Goal: Communication & Community: Answer question/provide support

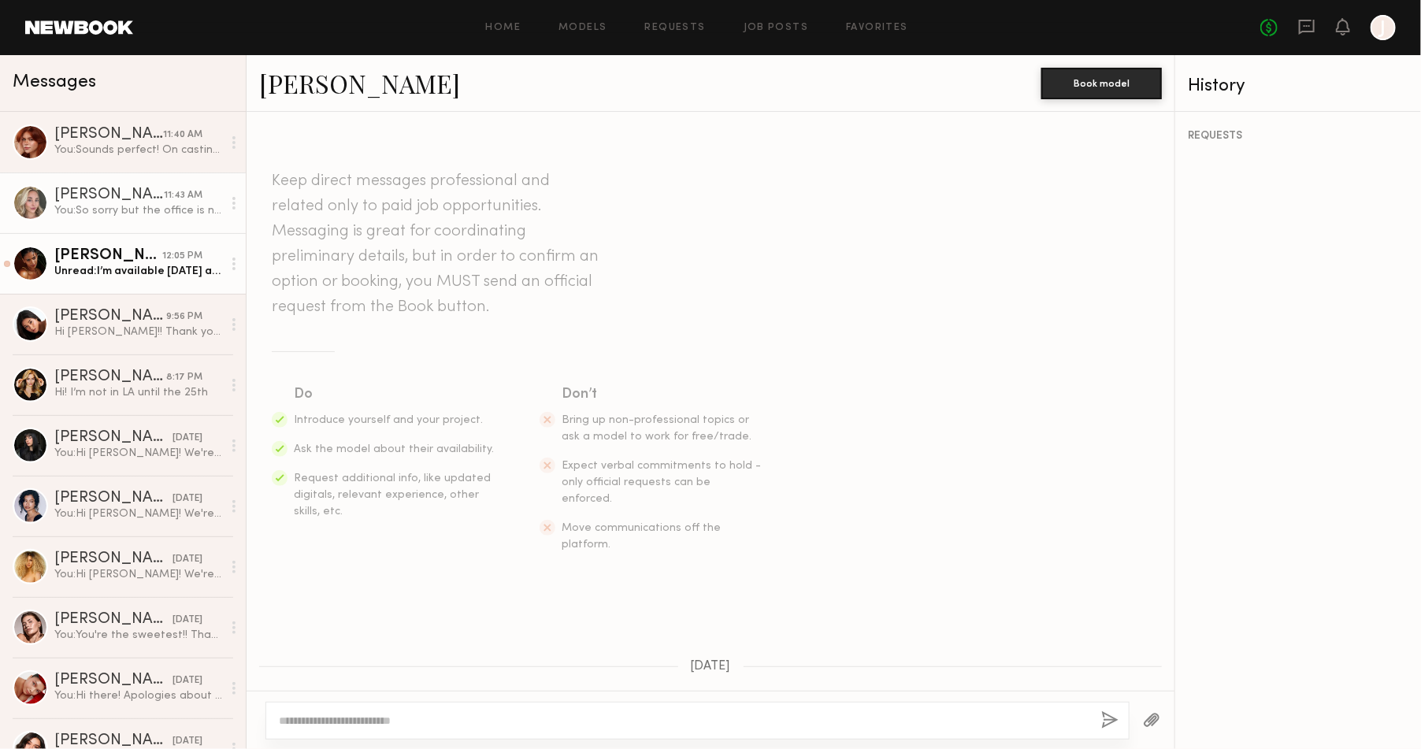
scroll to position [1213, 0]
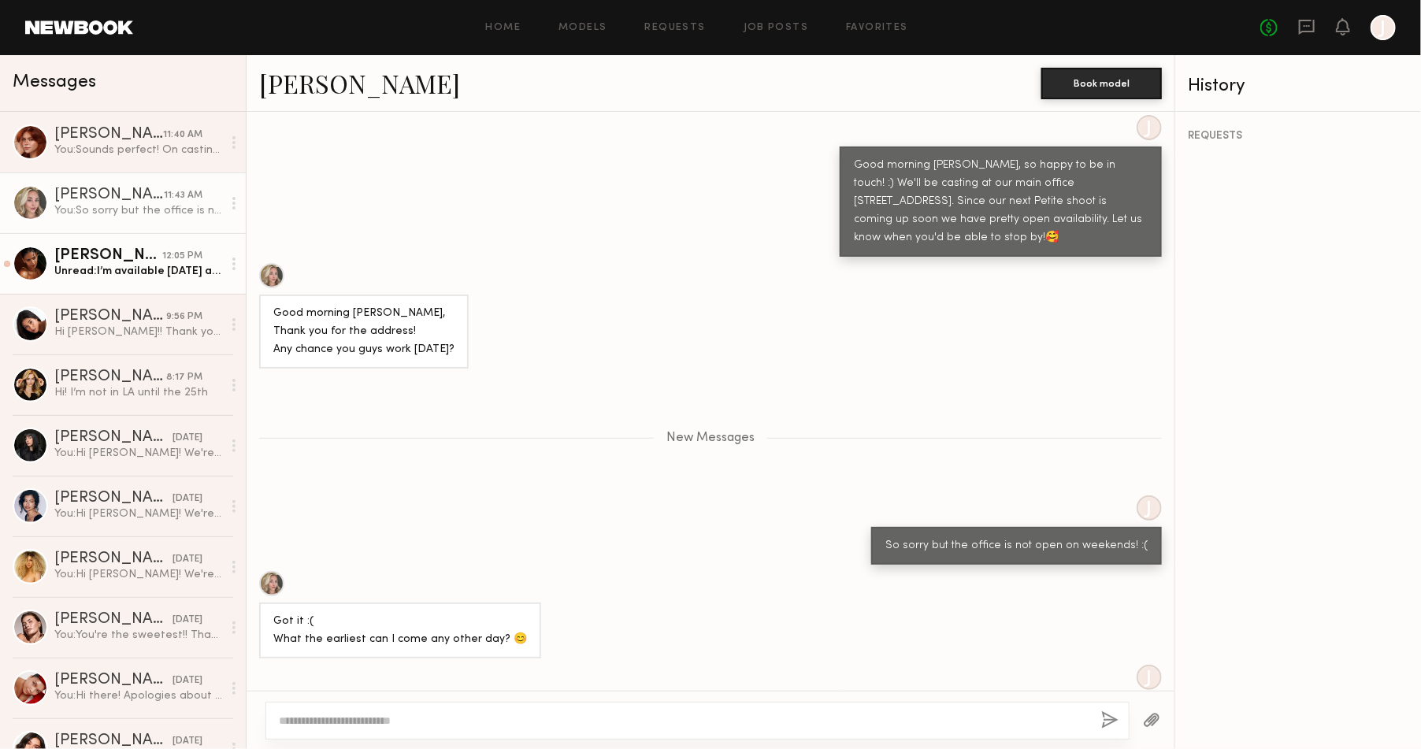
click at [106, 279] on div "Unread: I’m available on Monday at 1 :)" at bounding box center [138, 271] width 168 height 15
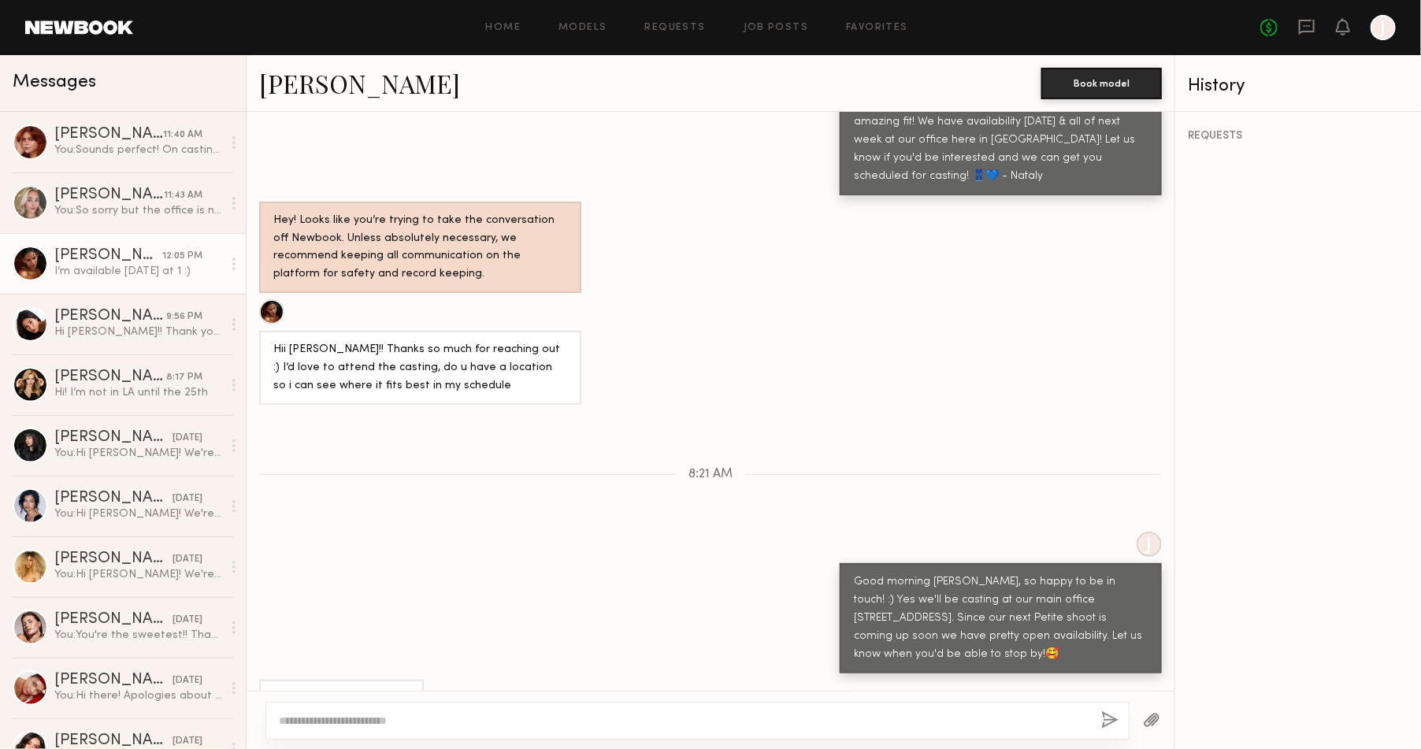
scroll to position [742, 0]
click at [1295, 380] on div "REQUESTS" at bounding box center [1298, 430] width 246 height 637
click at [445, 728] on div at bounding box center [697, 721] width 864 height 38
click at [443, 721] on textarea at bounding box center [683, 721] width 809 height 16
click at [651, 721] on textarea "**********" at bounding box center [683, 721] width 809 height 16
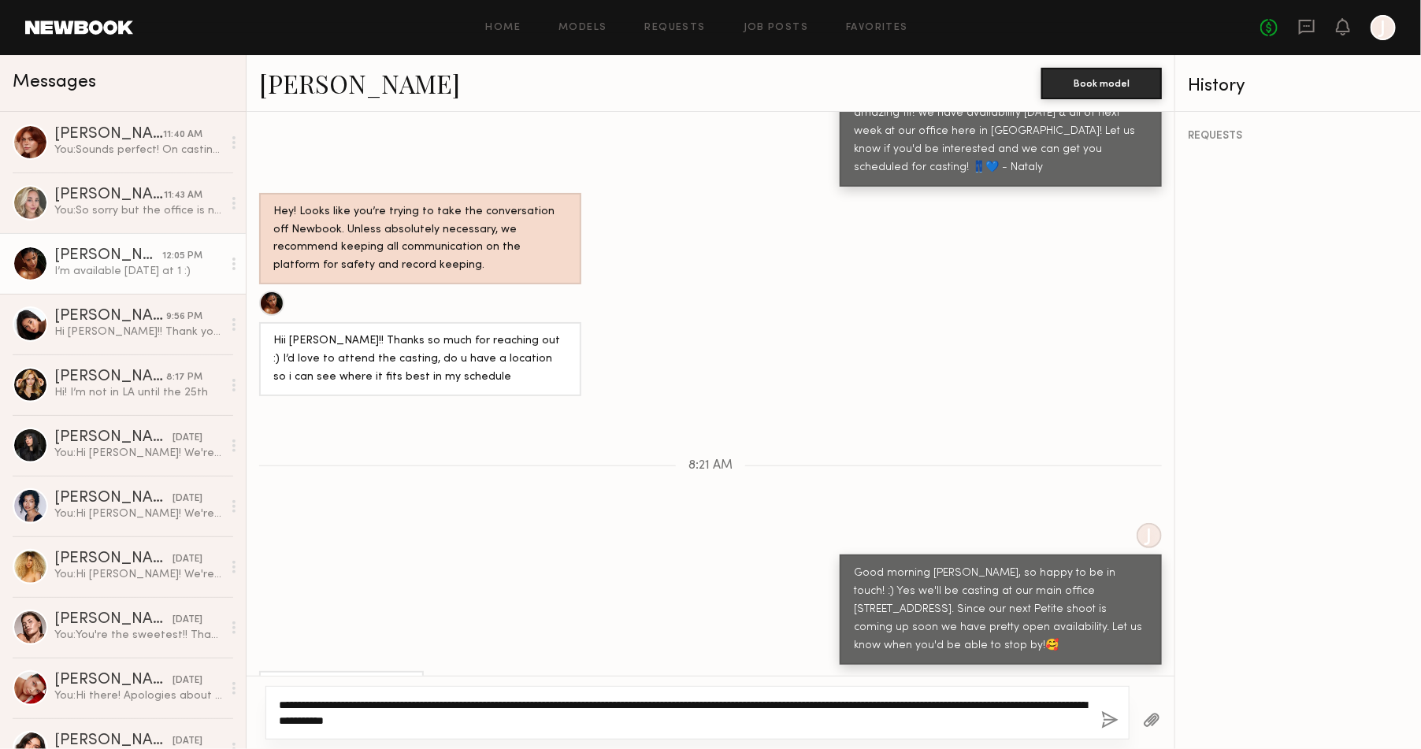
scroll to position [757, 0]
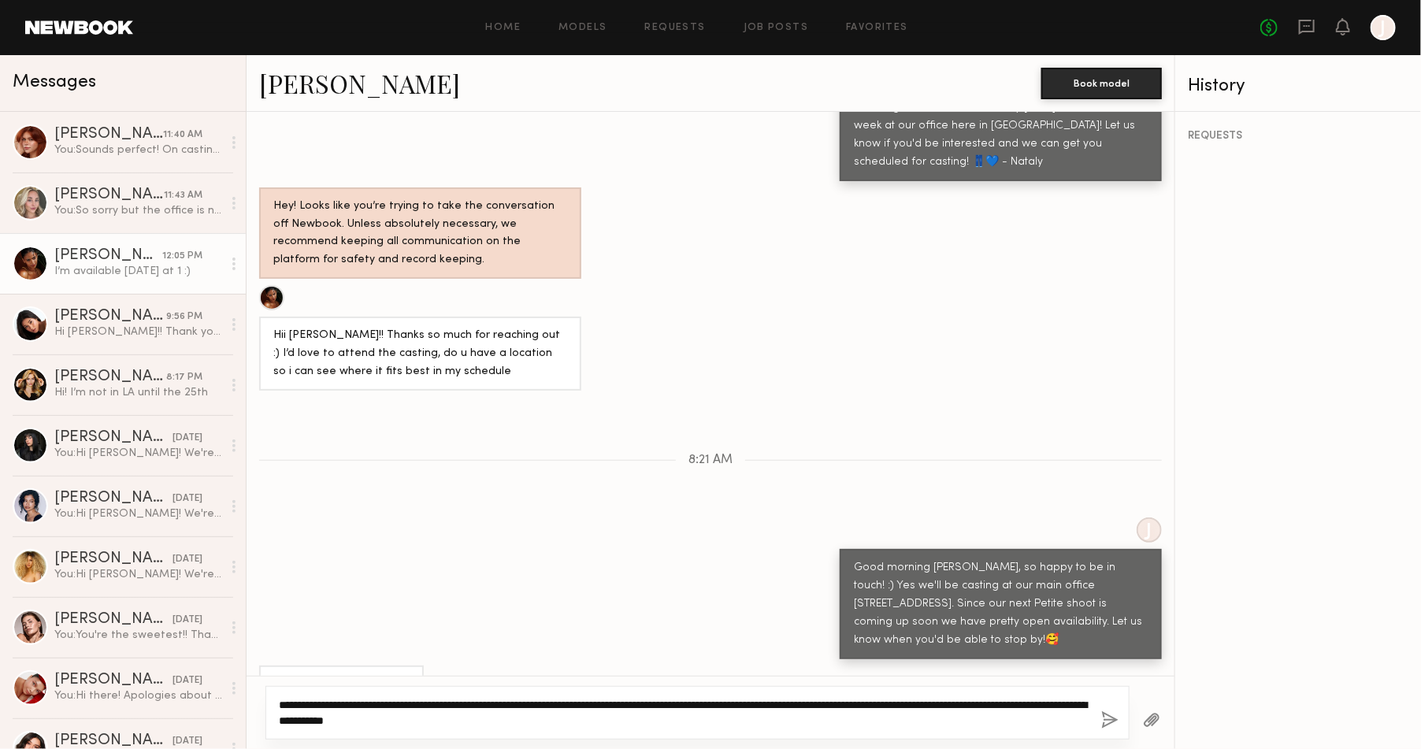
type textarea "**********"
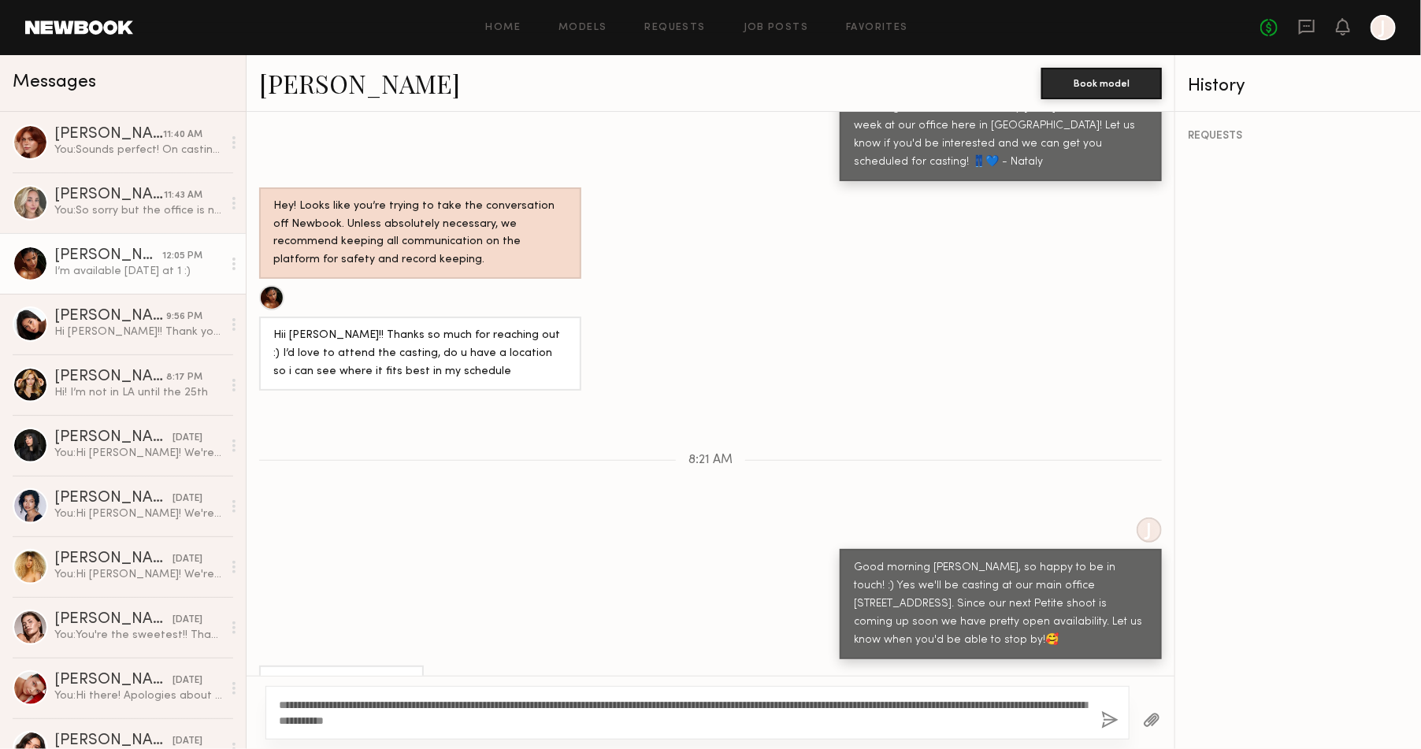
click at [1105, 720] on button "button" at bounding box center [1109, 721] width 17 height 20
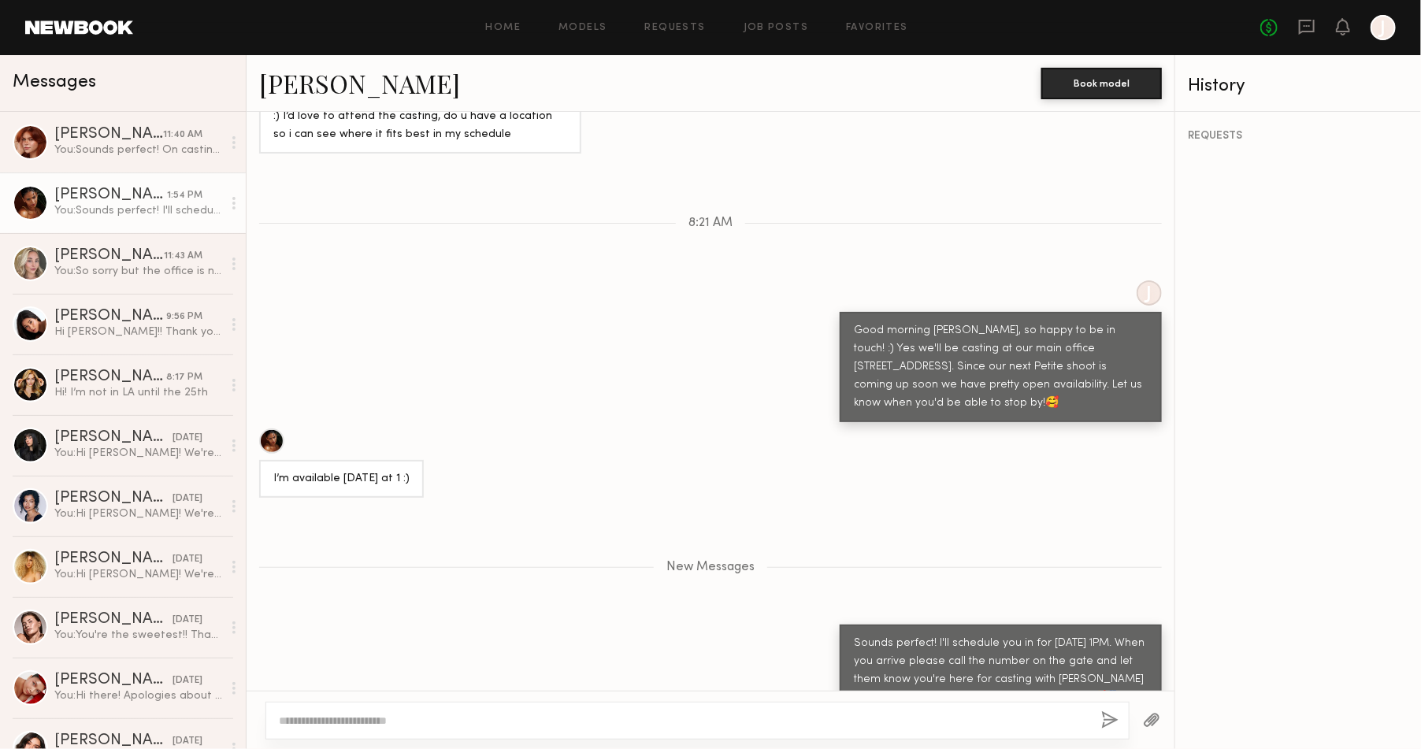
scroll to position [1090, 0]
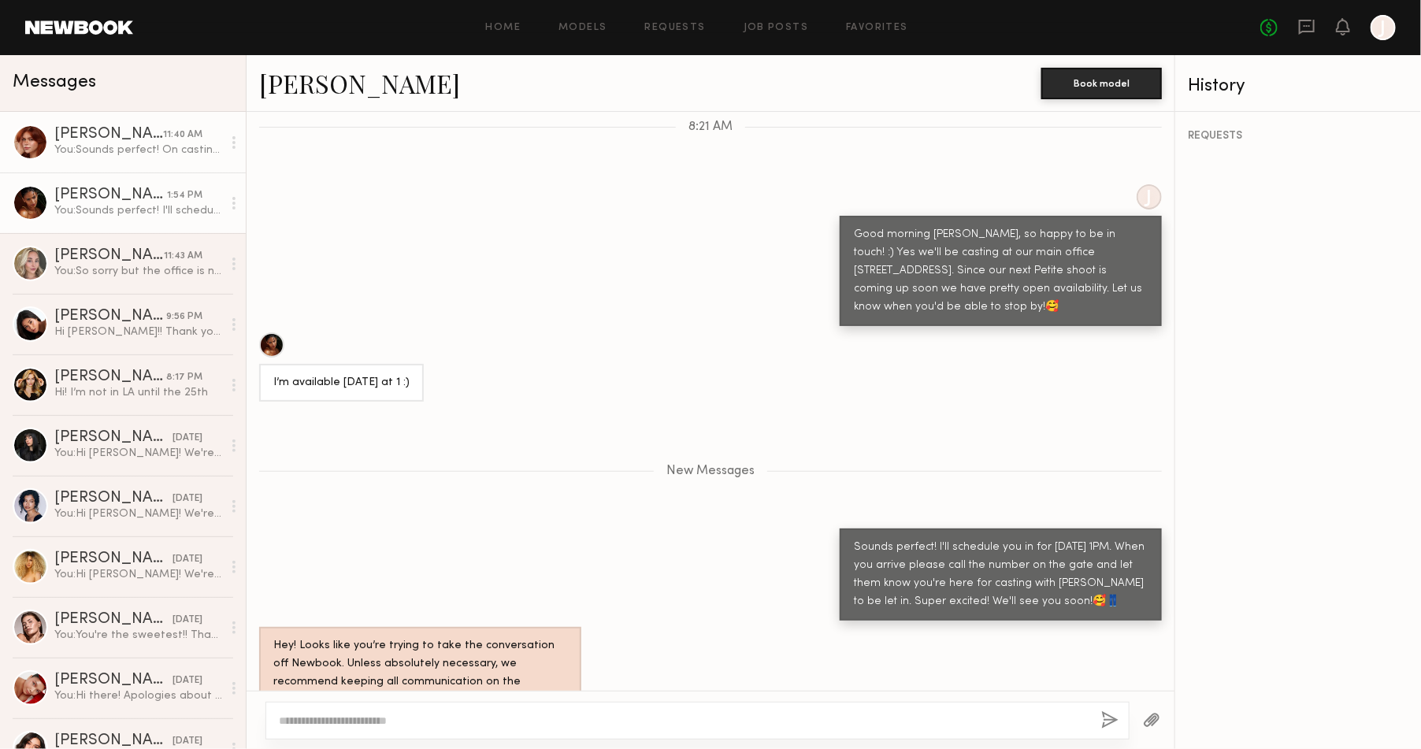
click at [131, 145] on div "You: Sounds perfect! On casting day, please give our office a call at the numbe…" at bounding box center [138, 150] width 168 height 15
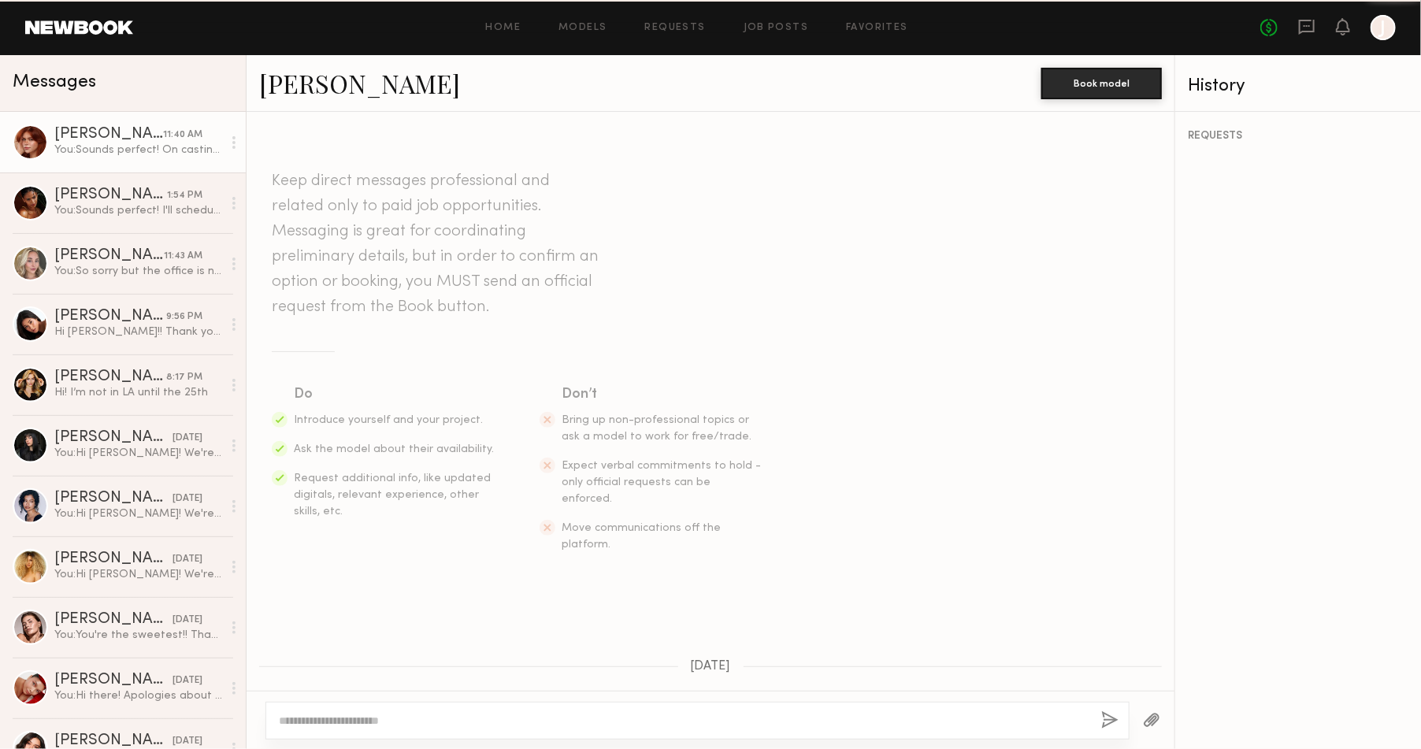
scroll to position [1118, 0]
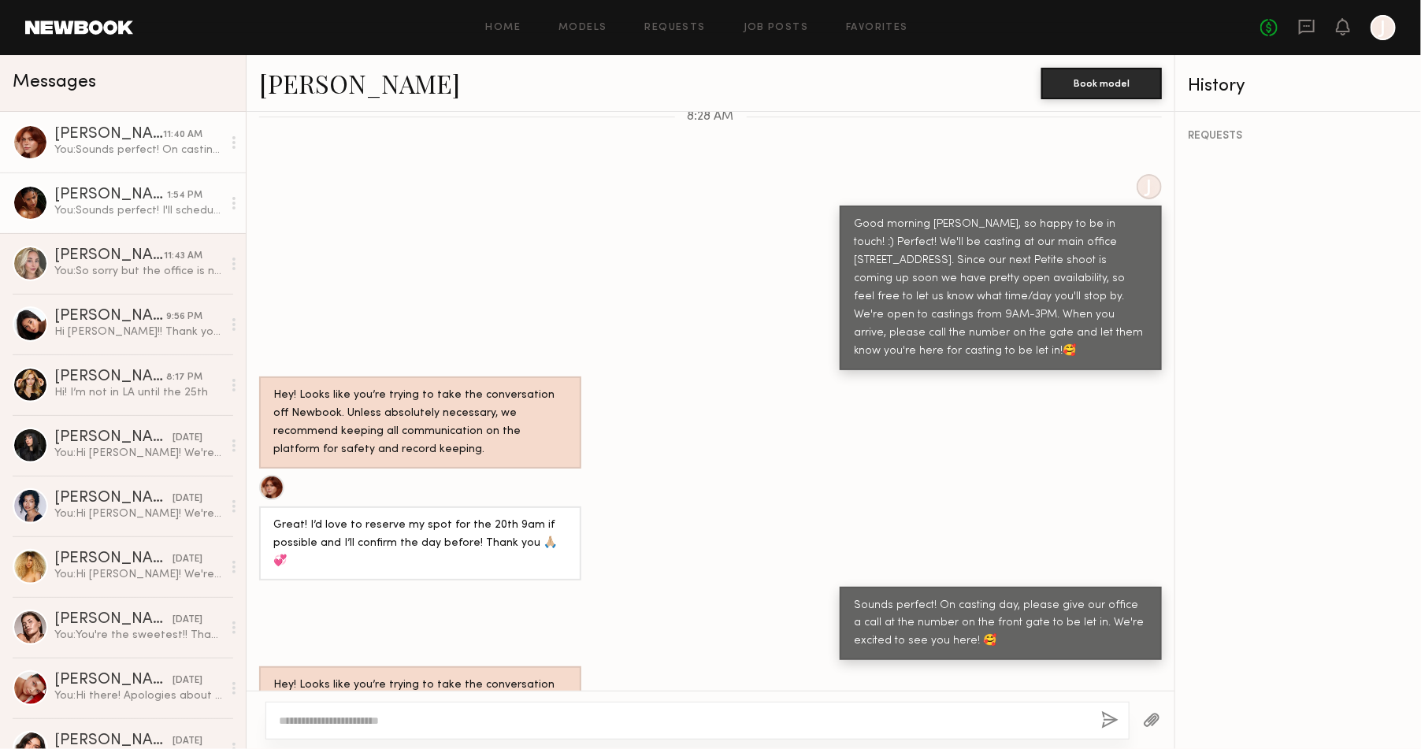
click at [121, 202] on div "[PERSON_NAME]" at bounding box center [110, 195] width 113 height 16
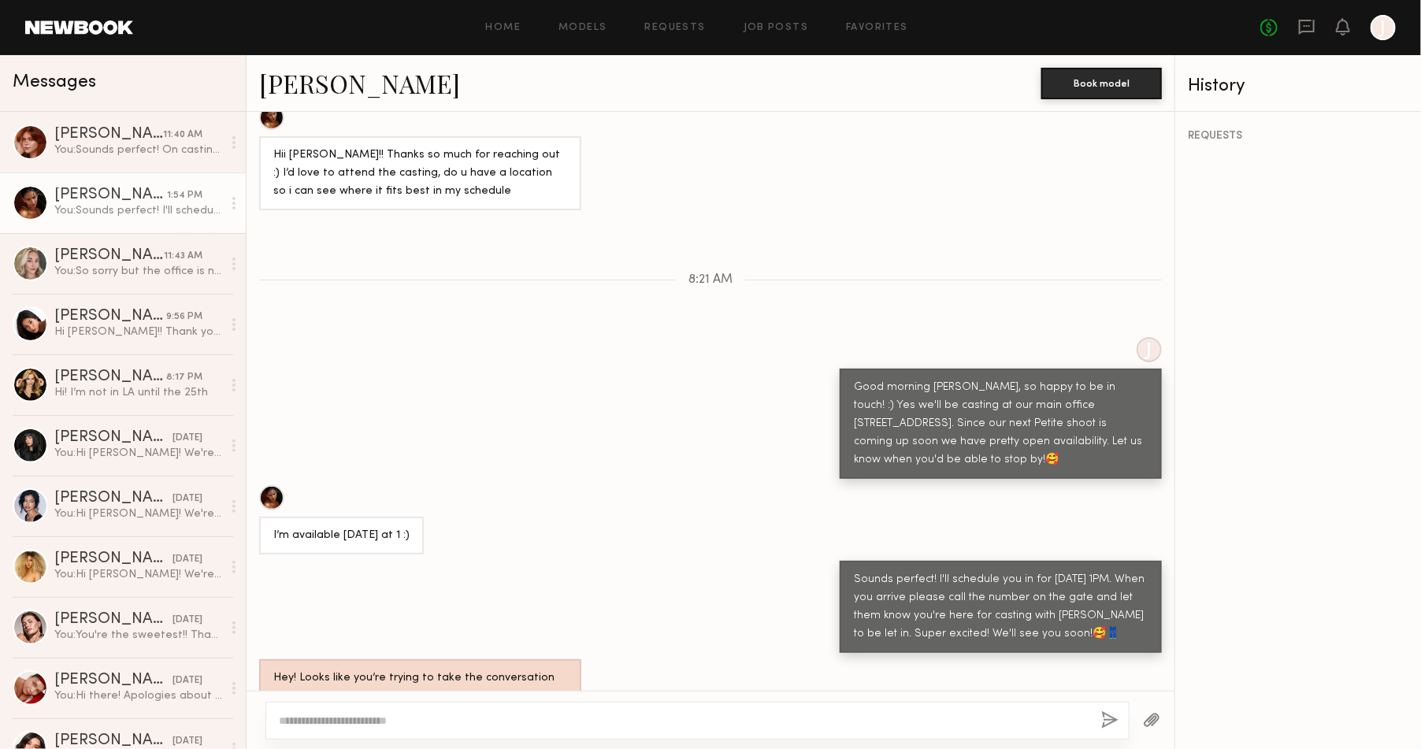
scroll to position [967, 0]
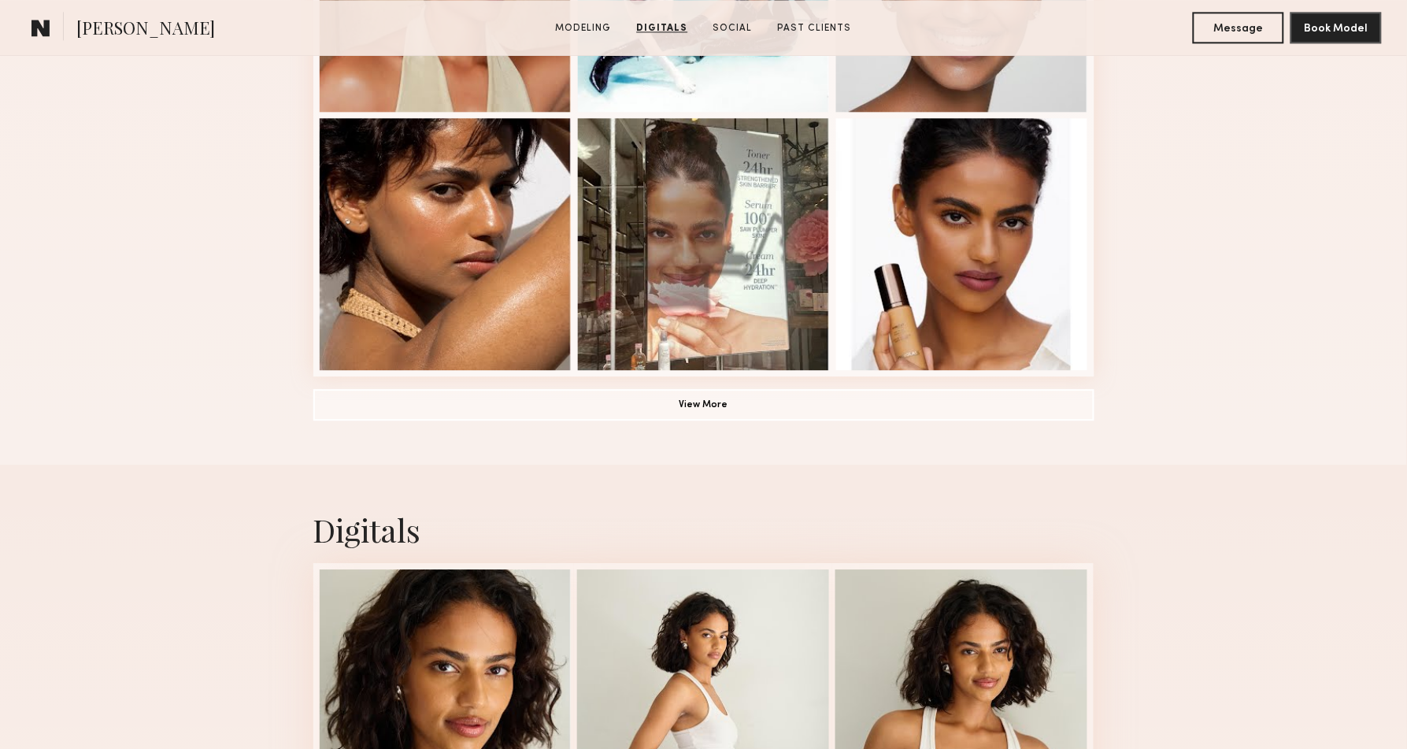
scroll to position [962, 0]
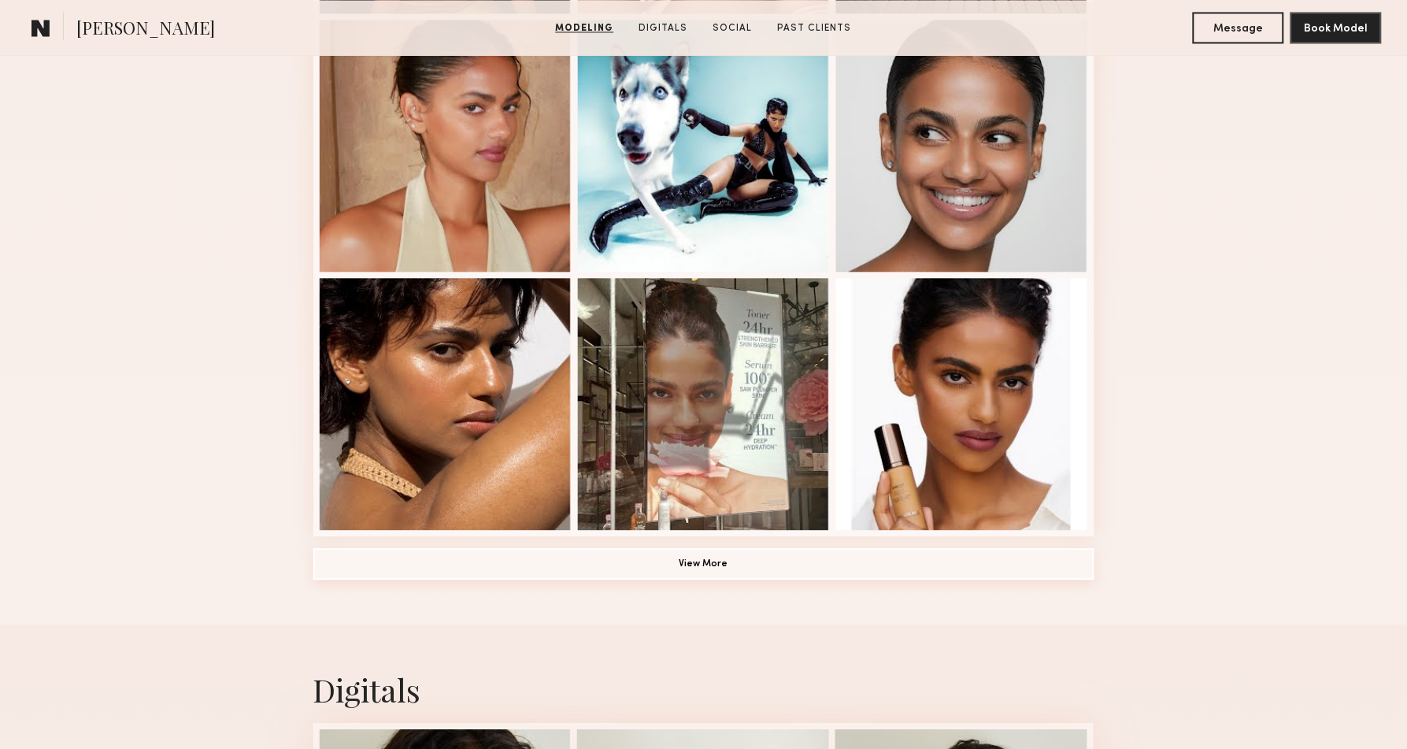
click at [706, 570] on button "View More" at bounding box center [703, 563] width 781 height 31
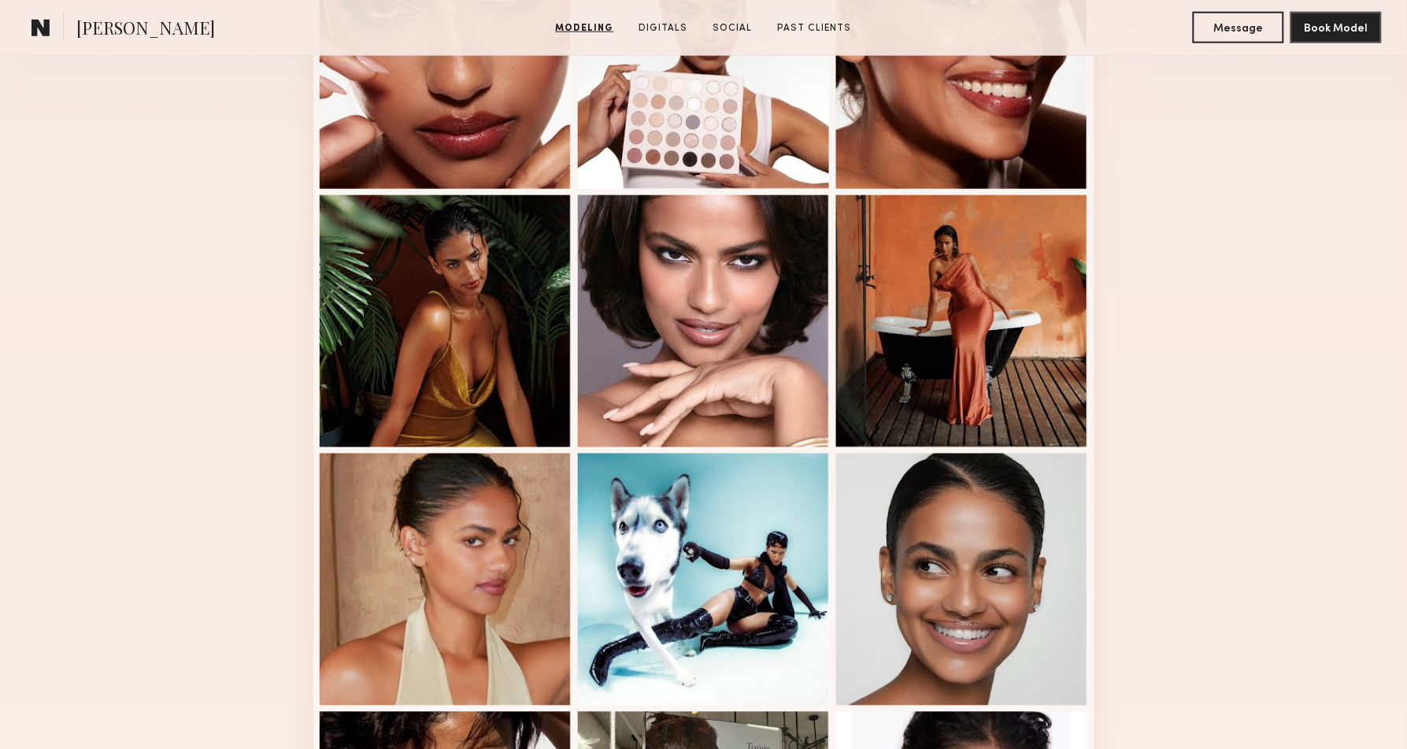
scroll to position [612, 0]
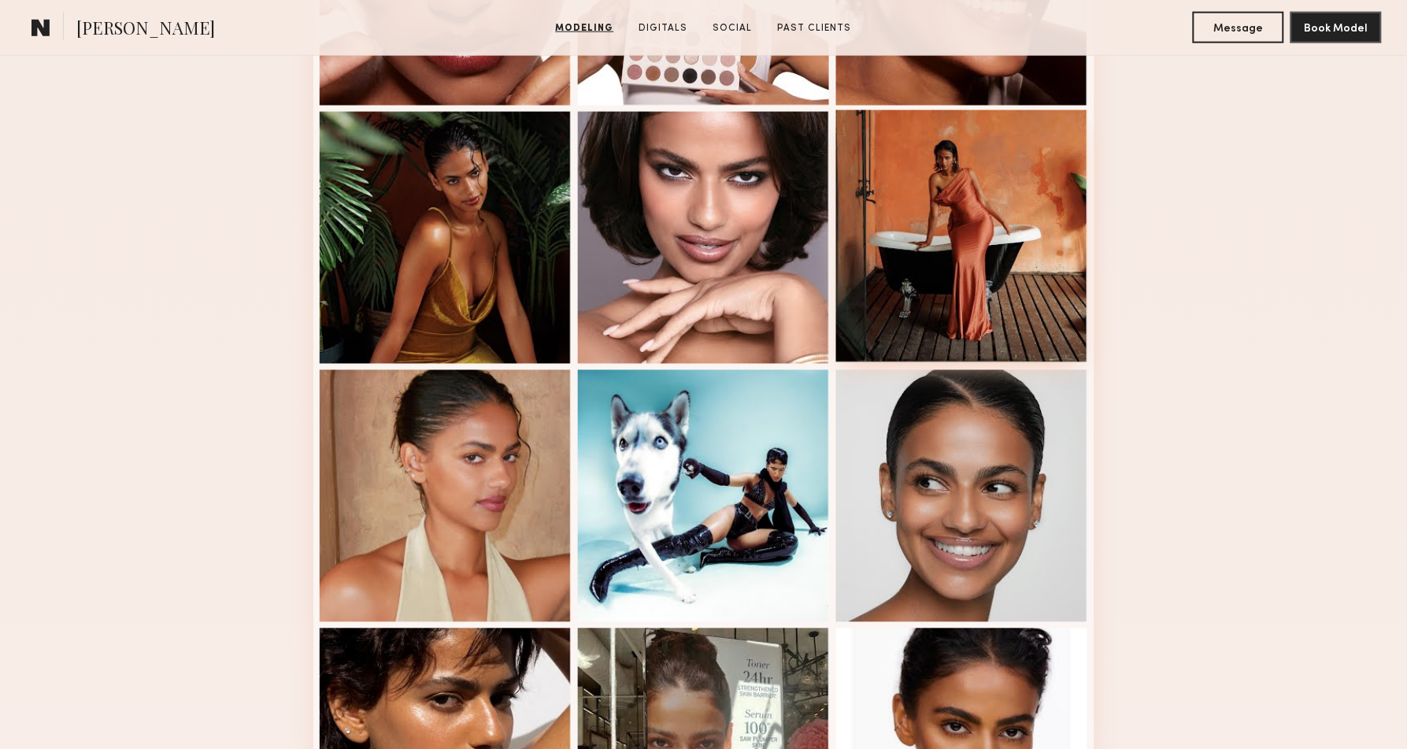
click at [909, 172] on div at bounding box center [962, 236] width 252 height 252
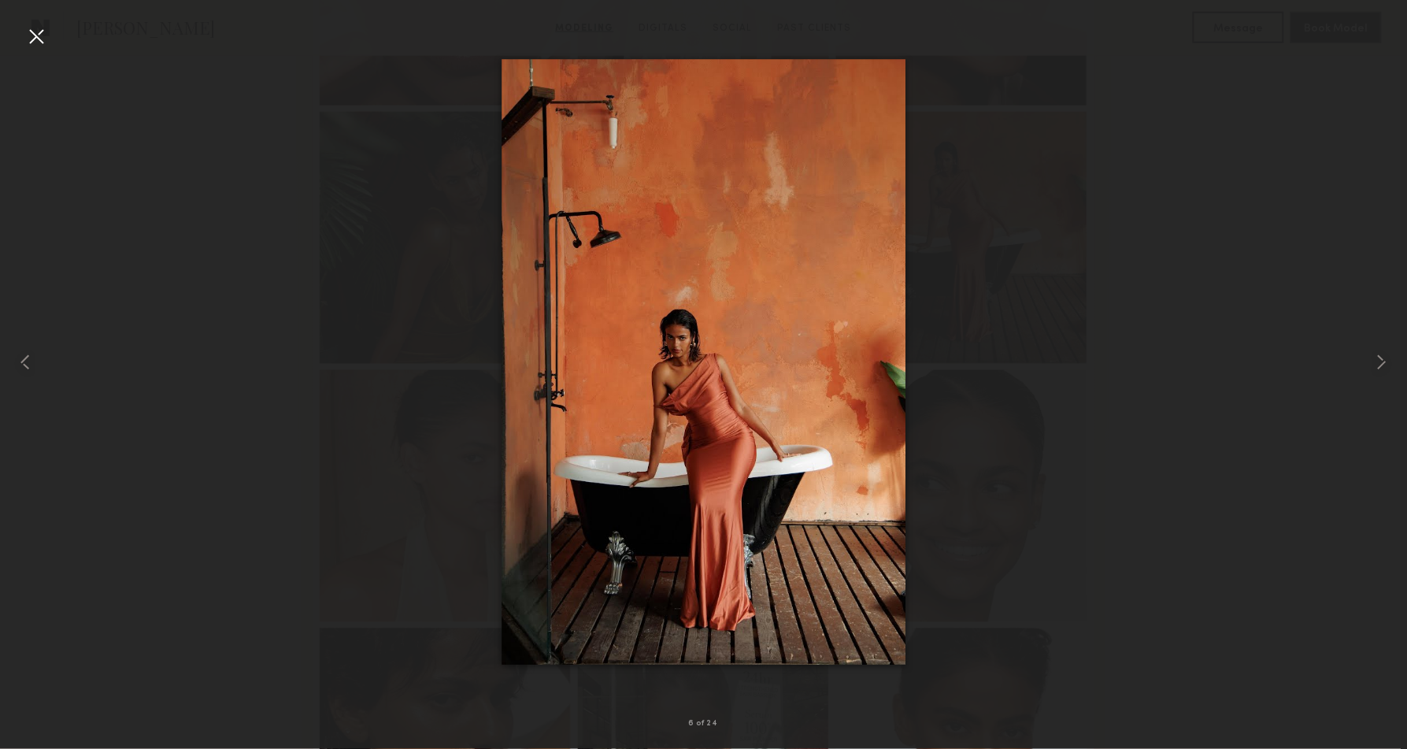
click at [1246, 387] on div at bounding box center [703, 361] width 1407 height 673
click at [49, 29] on div at bounding box center [28, 361] width 56 height 673
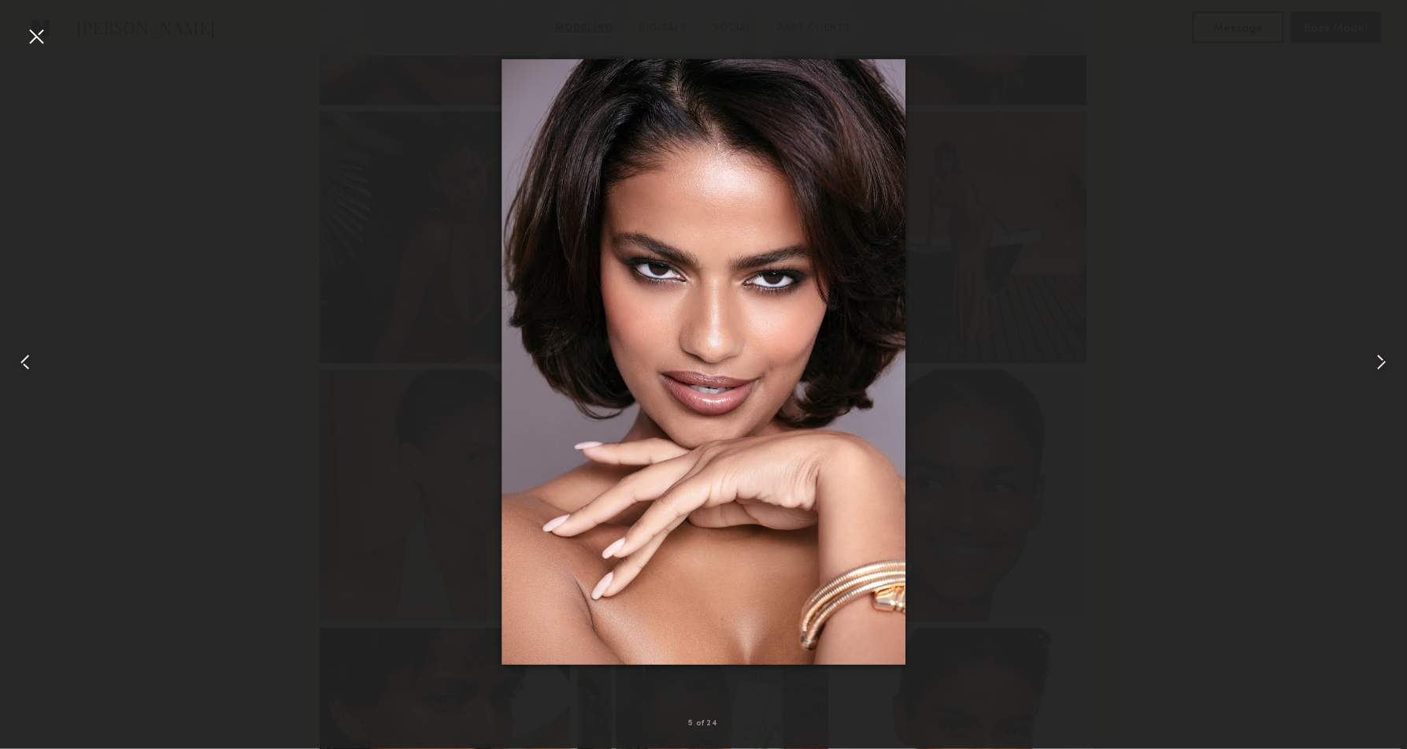
click at [1238, 441] on div at bounding box center [703, 361] width 1407 height 673
click at [20, 34] on div at bounding box center [28, 361] width 56 height 673
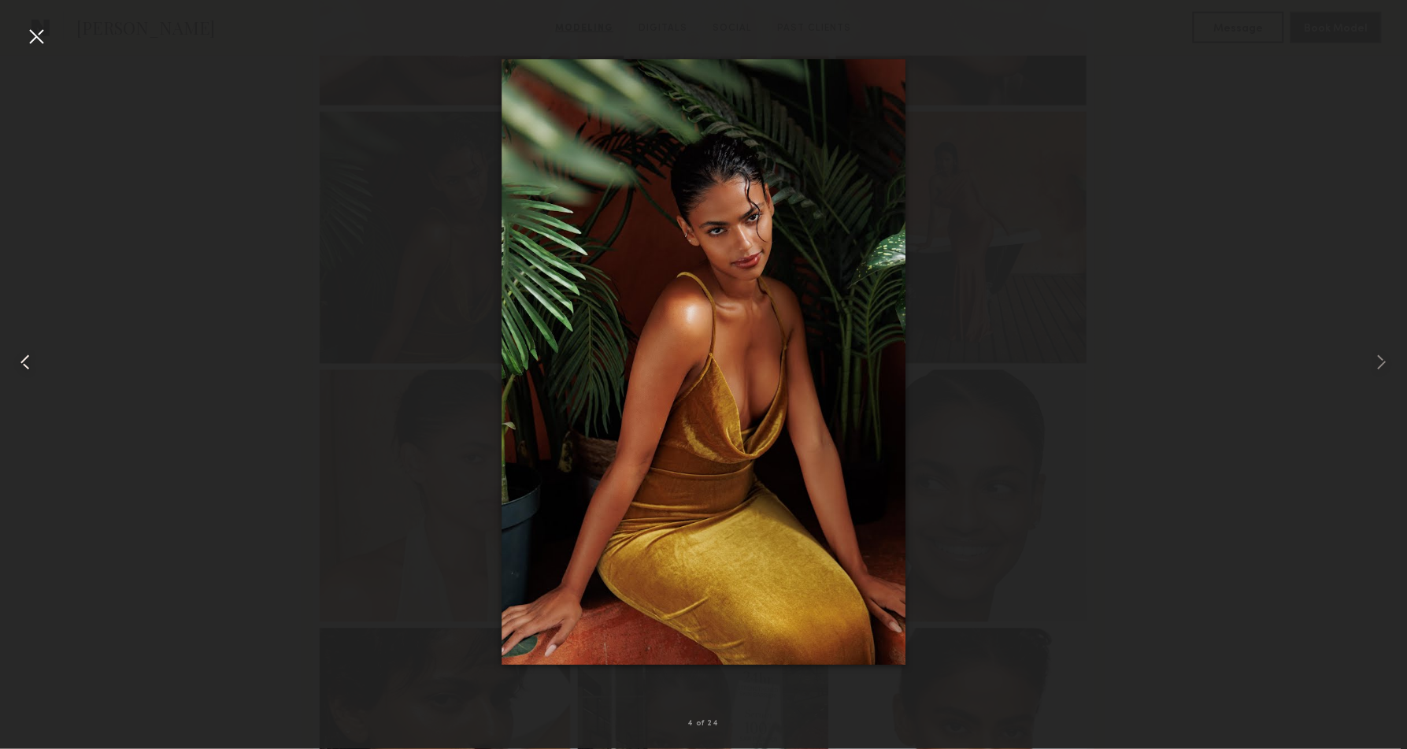
click at [35, 50] on div at bounding box center [28, 361] width 56 height 673
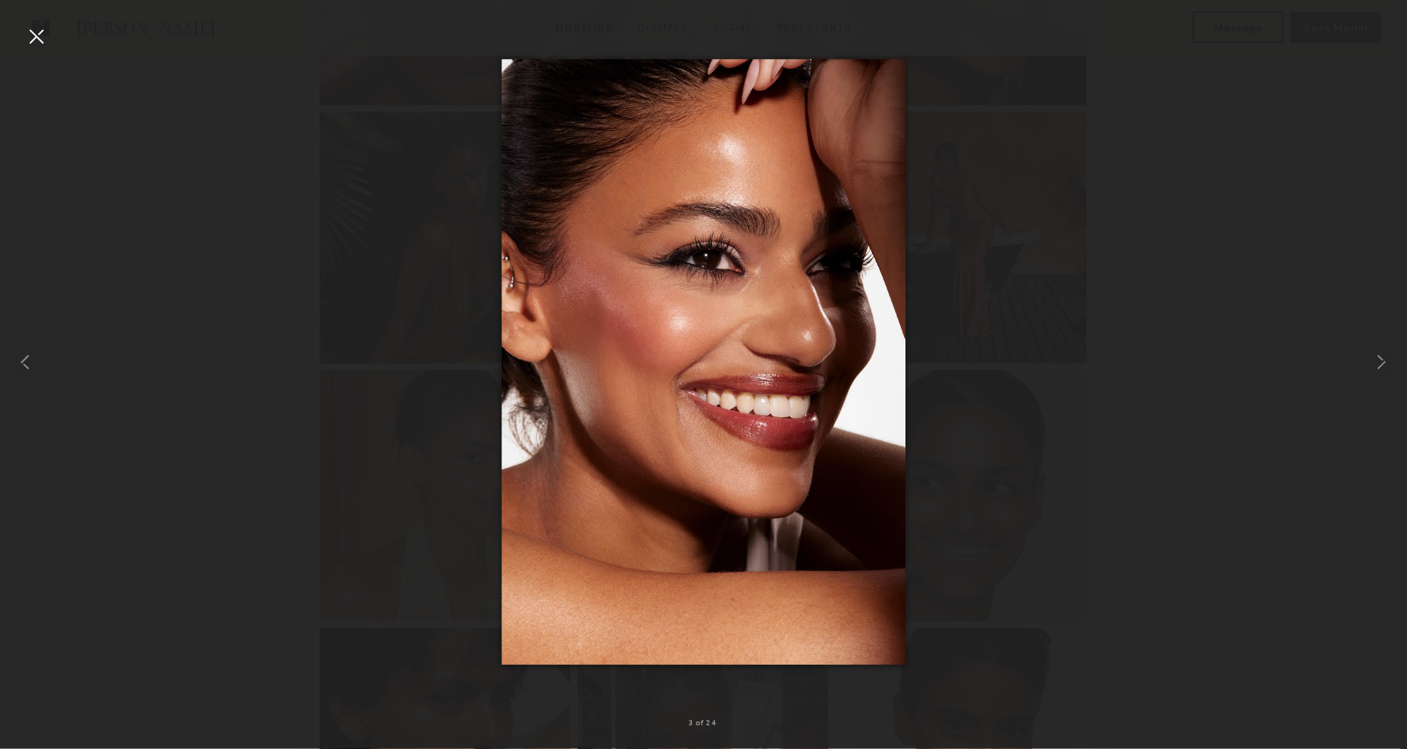
click at [44, 31] on div at bounding box center [36, 36] width 25 height 25
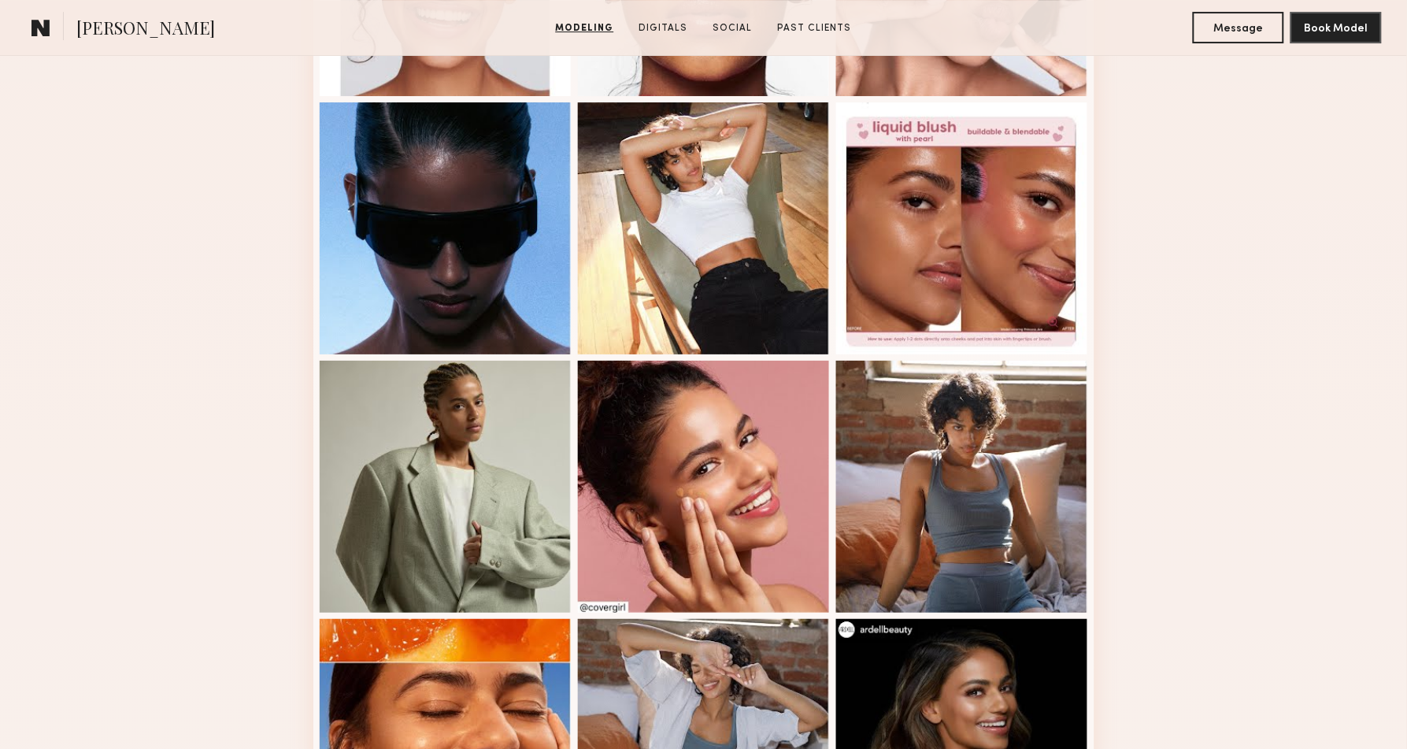
scroll to position [1662, 0]
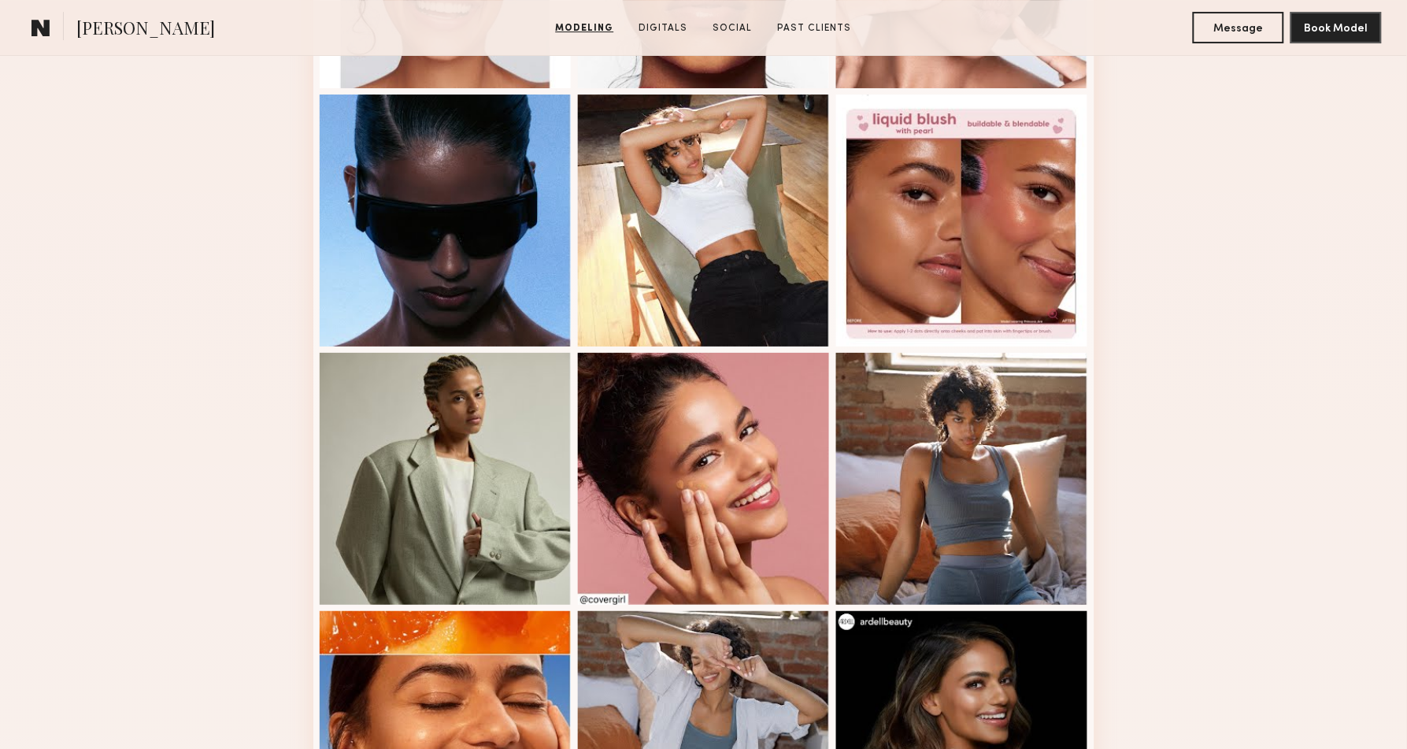
drag, startPoint x: 154, startPoint y: 285, endPoint x: 146, endPoint y: 277, distance: 11.1
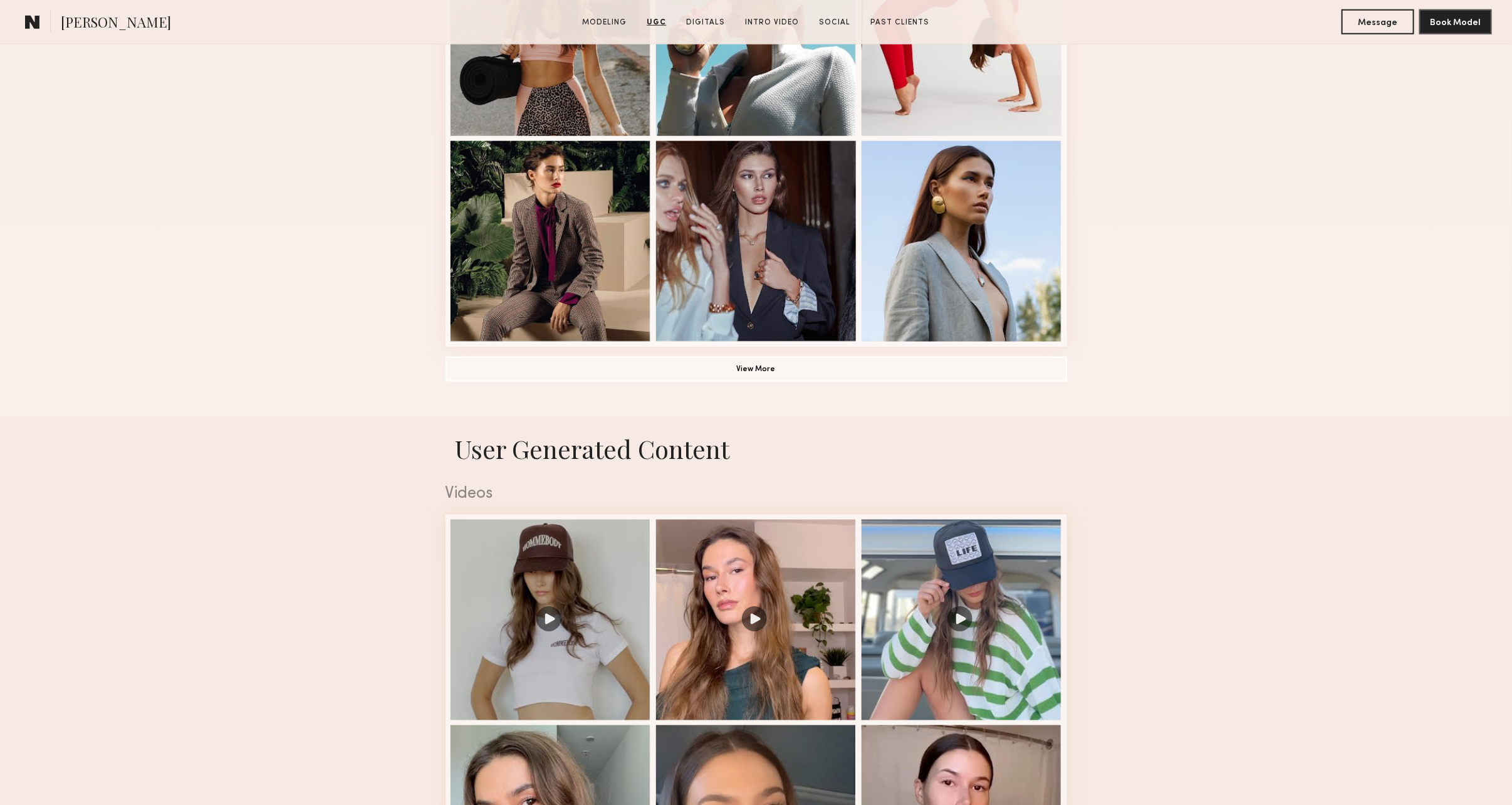
scroll to position [94, 0]
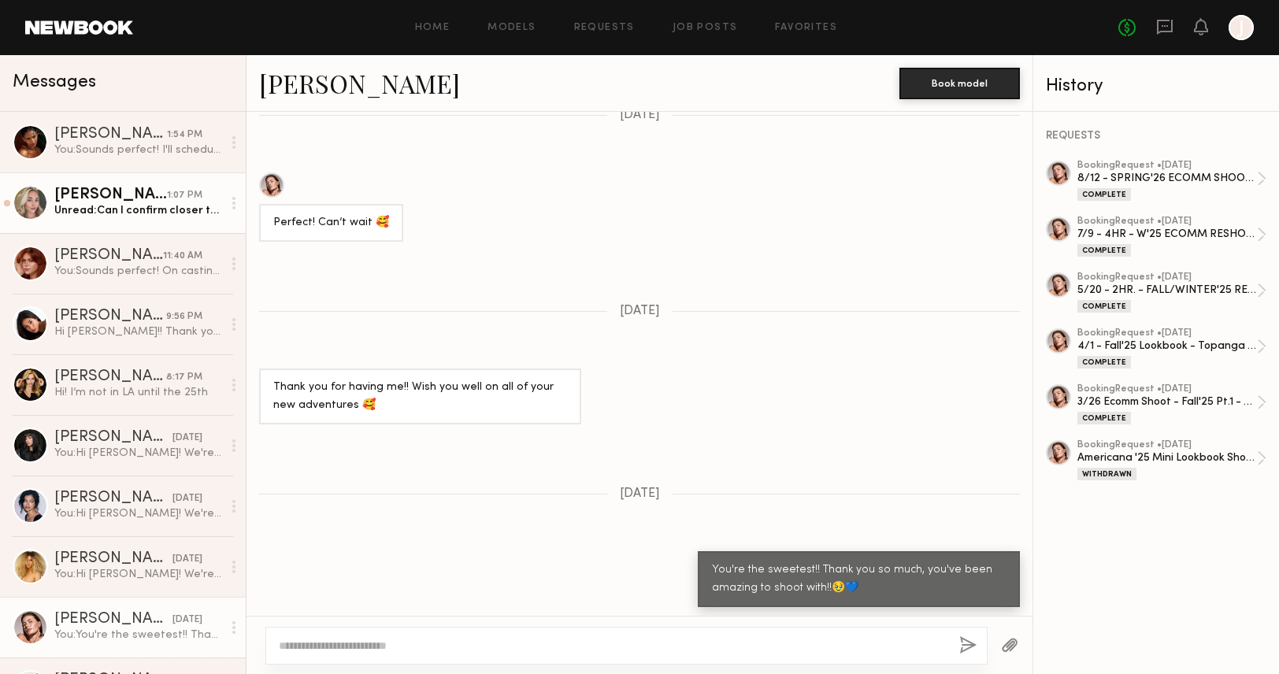
click at [145, 216] on div "Unread: Can I confirm closer to [DATE] please? Trying to figure out my schedule" at bounding box center [138, 210] width 168 height 15
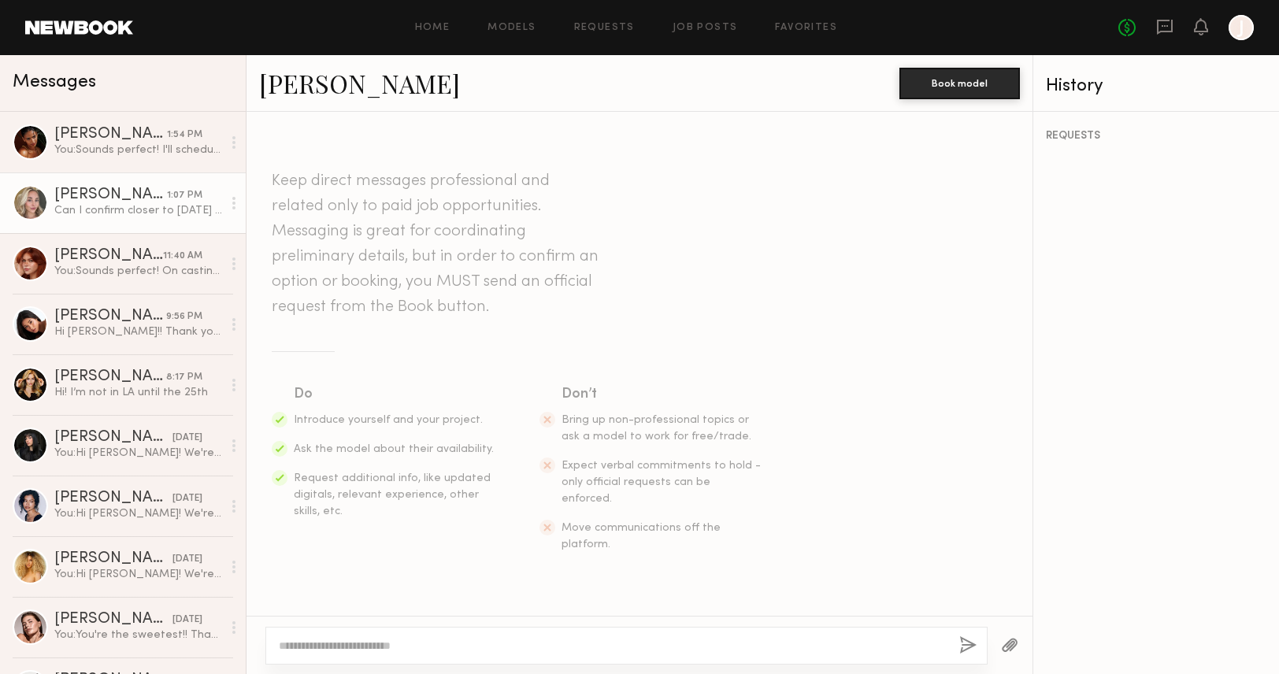
scroll to position [1271, 0]
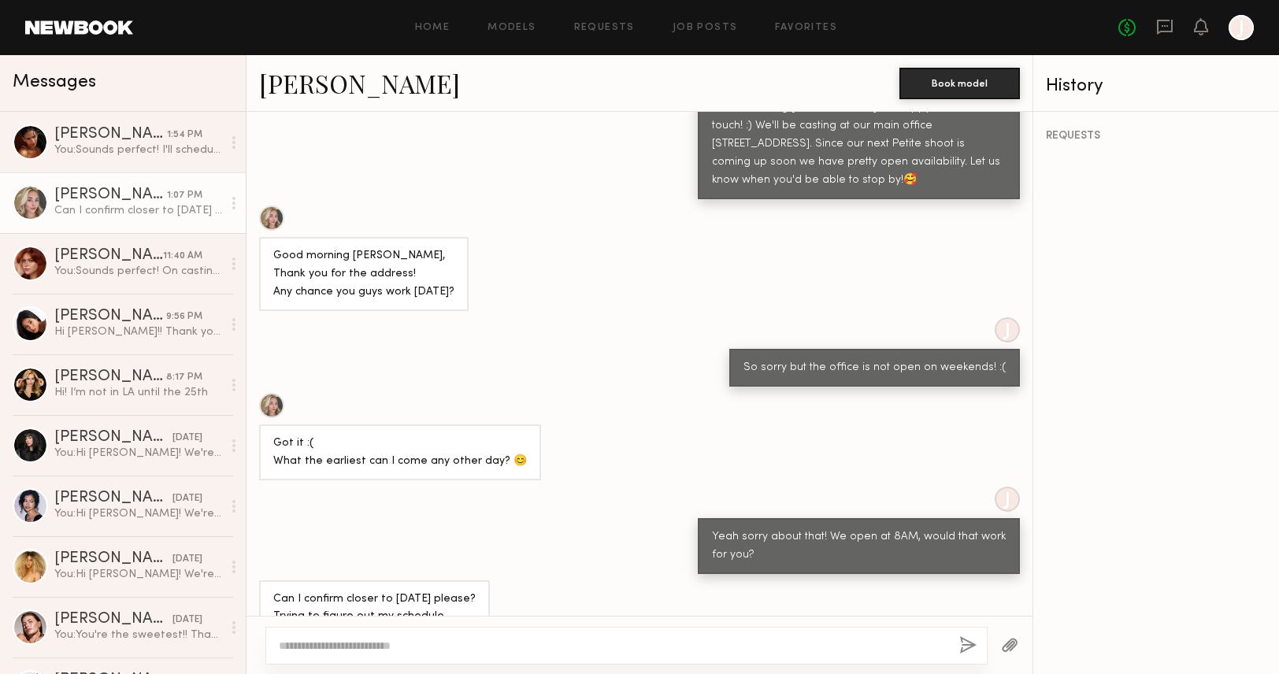
click at [432, 644] on textarea at bounding box center [613, 646] width 668 height 16
type textarea "**********"
click at [963, 646] on button "button" at bounding box center [967, 646] width 17 height 20
